Goal: Transaction & Acquisition: Download file/media

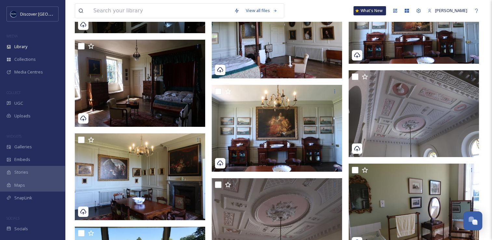
scroll to position [1658, 0]
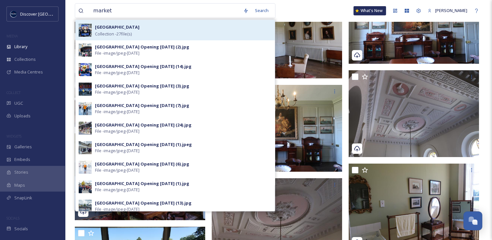
type input "market"
click at [129, 34] on span "Collection - 27 file(s)" at bounding box center [113, 34] width 37 height 6
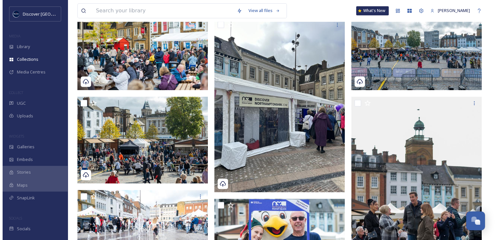
scroll to position [565, 0]
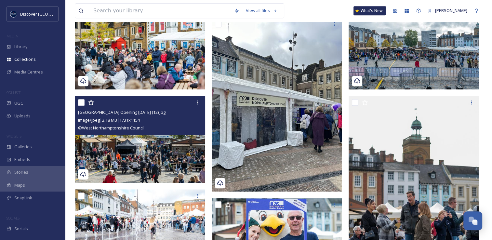
click at [149, 143] on img at bounding box center [140, 139] width 130 height 87
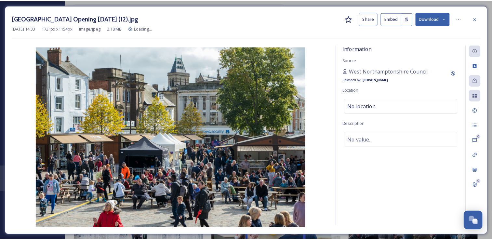
scroll to position [571, 0]
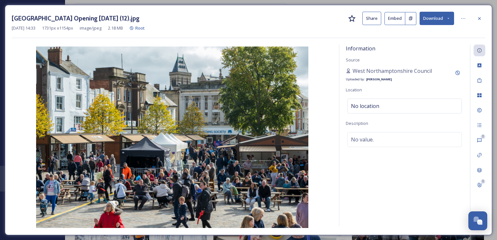
click at [446, 19] on icon at bounding box center [448, 18] width 4 height 4
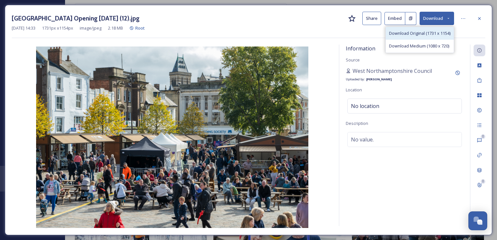
click at [432, 33] on span "Download Original (1731 x 1154)" at bounding box center [419, 33] width 61 height 6
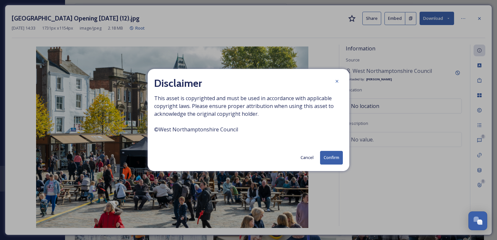
click at [333, 156] on button "Confirm" at bounding box center [331, 157] width 23 height 13
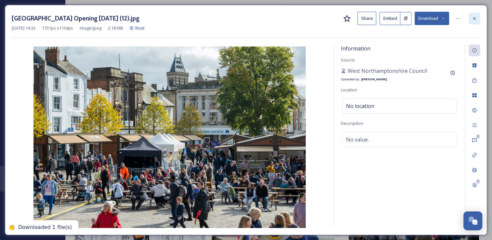
click at [475, 20] on icon at bounding box center [474, 18] width 5 height 5
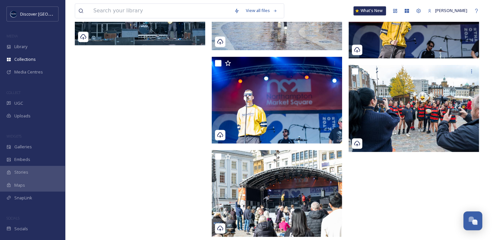
scroll to position [992, 0]
